Goal: Information Seeking & Learning: Learn about a topic

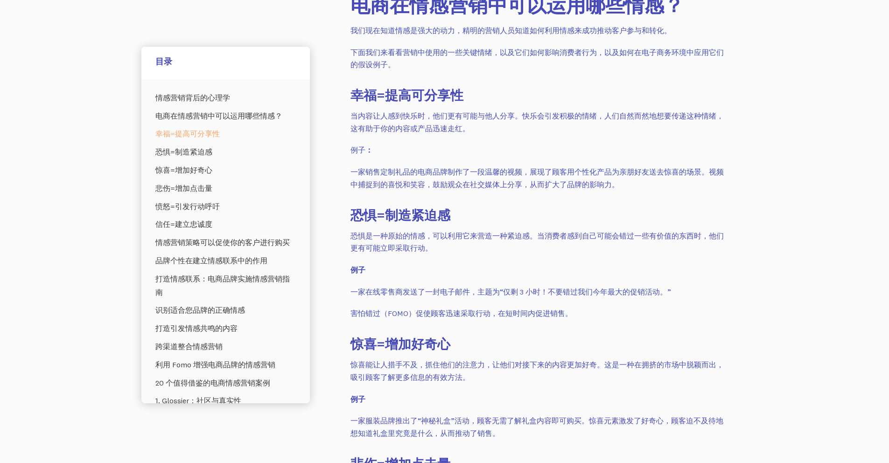
scroll to position [738, 0]
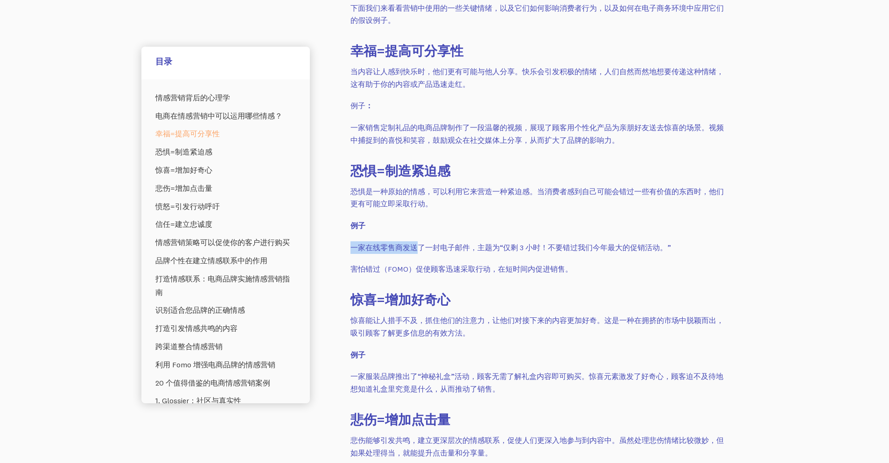
drag, startPoint x: 415, startPoint y: 248, endPoint x: 492, endPoint y: 240, distance: 77.0
drag, startPoint x: 485, startPoint y: 246, endPoint x: 634, endPoint y: 258, distance: 149.8
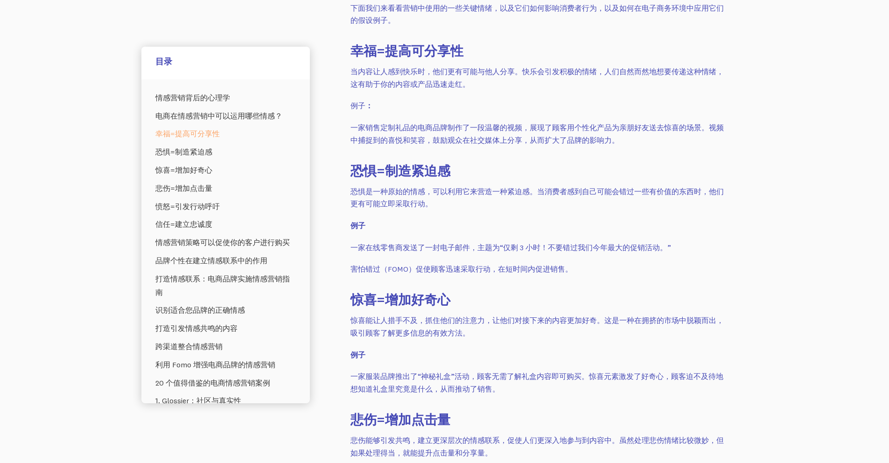
click at [395, 245] on font "一家在线零售商发送了一封电子邮件，主题为“仅剩 3 小时！不要错过我们今年最大的促销活动。”" at bounding box center [511, 247] width 321 height 9
drag, startPoint x: 468, startPoint y: 243, endPoint x: 603, endPoint y: 258, distance: 135.8
click at [612, 266] on p "害怕错过（FOMO）促使顾客迅速采取行动，在短时间内促进销售。" at bounding box center [537, 269] width 373 height 13
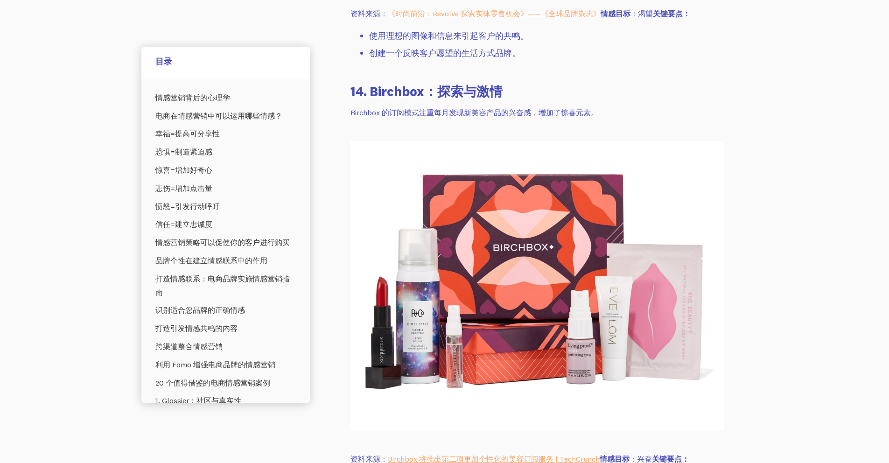
scroll to position [8438, 0]
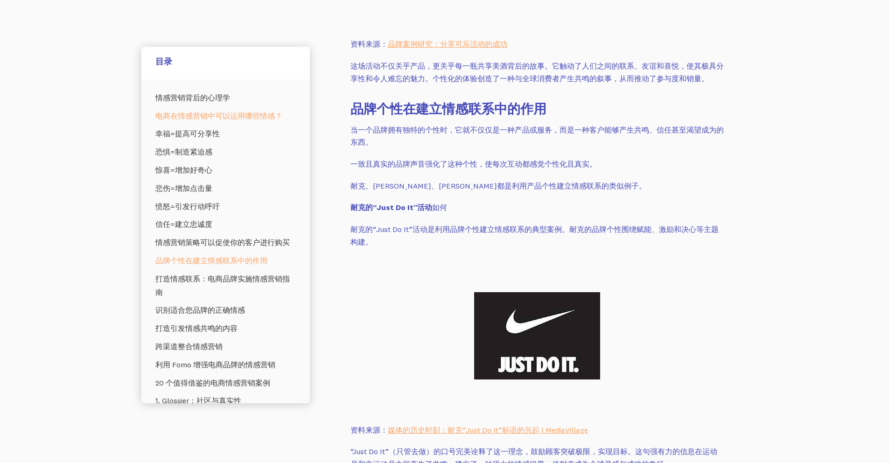
scroll to position [1814, 0]
